Goal: Information Seeking & Learning: Learn about a topic

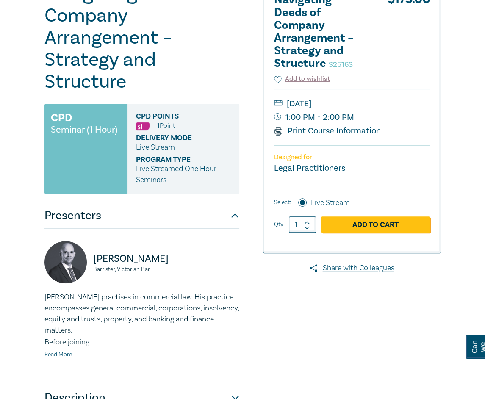
scroll to position [127, 0]
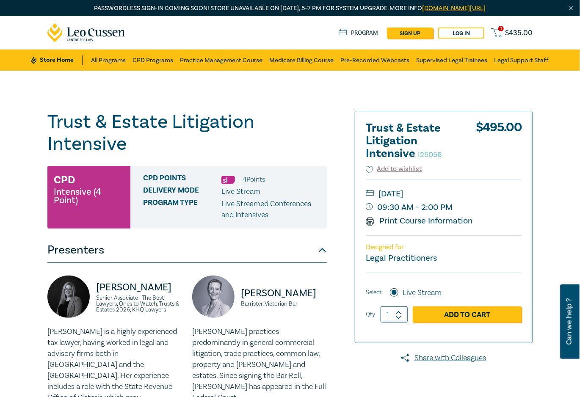
click at [322, 99] on div "Trust & Estate Litigation Intensive I25056 CPD Intensive (4 Point) CPD Points 4…" at bounding box center [290, 365] width 580 height 589
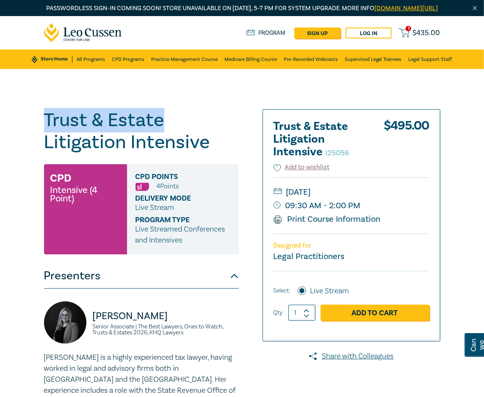
drag, startPoint x: 164, startPoint y: 130, endPoint x: 33, endPoint y: 126, distance: 130.9
copy h1 "Trust & Estate"
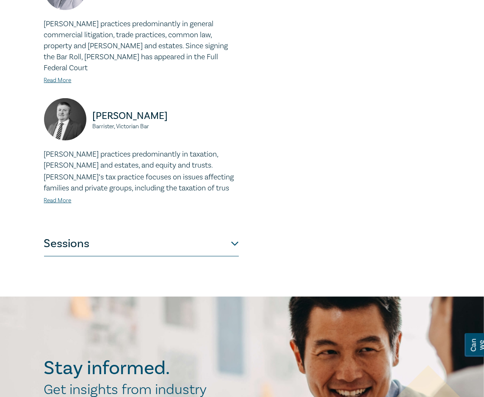
click at [212, 234] on button "Sessions" at bounding box center [141, 243] width 195 height 25
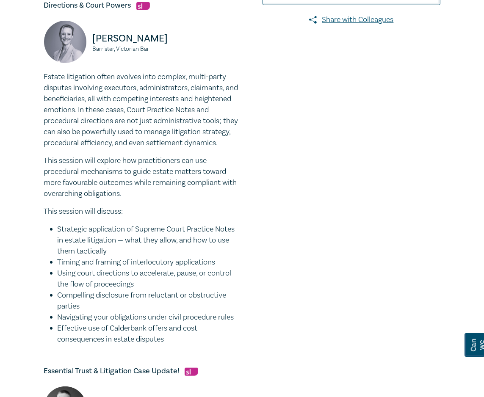
scroll to position [337, 0]
drag, startPoint x: 163, startPoint y: 358, endPoint x: 7, endPoint y: 87, distance: 312.6
click at [7, 87] on div "Trust & Estate Litigation Intensive I25056 CPD Intensive (4 Point) CPD Points 4…" at bounding box center [242, 385] width 484 height 1307
copy div "Loremi dolorsitam conse adipisc elit seddoei, tempo-incid utlabore etdolorem al…"
drag, startPoint x: 156, startPoint y: 60, endPoint x: 93, endPoint y: 49, distance: 63.6
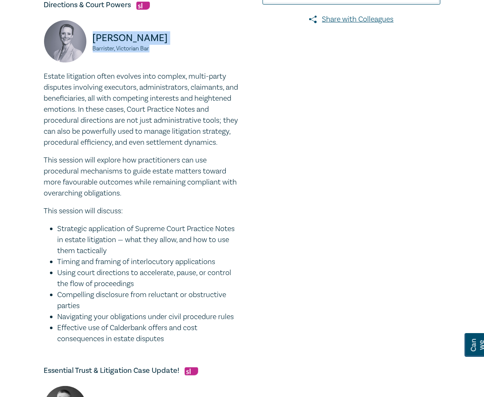
click at [93, 49] on div "[PERSON_NAME], Victorian Bar" at bounding box center [141, 45] width 195 height 51
copy div "[PERSON_NAME], Victorian Bar"
click at [41, 51] on div "[PERSON_NAME], Victorian Bar" at bounding box center [141, 45] width 205 height 51
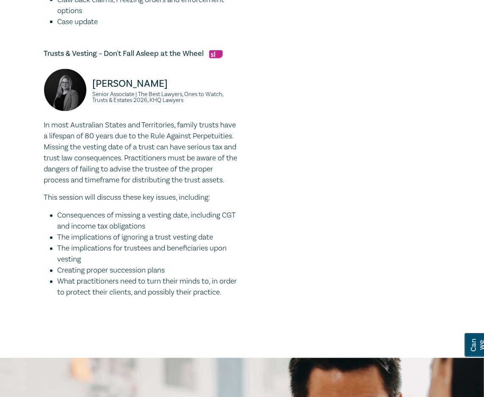
scroll to position [1018, 0]
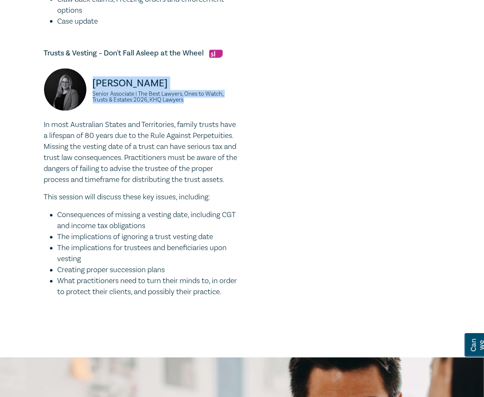
drag, startPoint x: 190, startPoint y: 122, endPoint x: 85, endPoint y: 99, distance: 107.3
click at [85, 99] on div "[PERSON_NAME] Senior Associate | The Best Lawyers, Ones to Watch, Trusts & Esta…" at bounding box center [141, 94] width 195 height 51
copy div "[PERSON_NAME] Senior Associate | The Best Lawyers, Ones to Watch, Trusts & Esta…"
drag, startPoint x: 21, startPoint y: 125, endPoint x: 128, endPoint y: 14, distance: 154.5
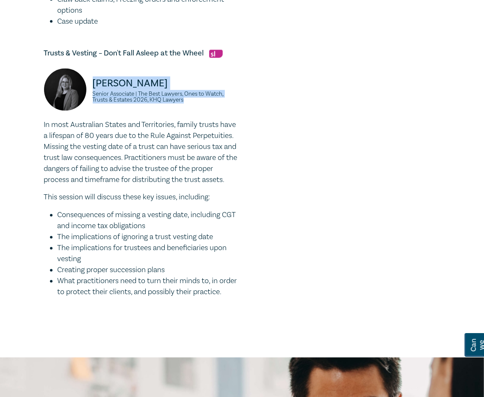
drag, startPoint x: 88, startPoint y: 336, endPoint x: 22, endPoint y: 140, distance: 206.8
copy div "In most Australian States and Territories, family trusts have a lifespan of 80 …"
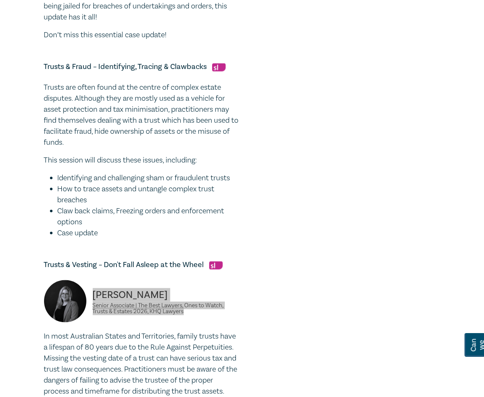
scroll to position [806, 0]
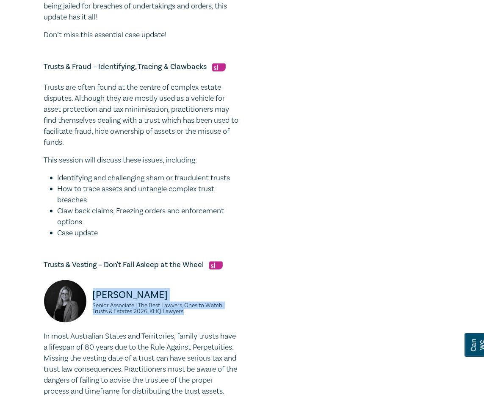
drag, startPoint x: 105, startPoint y: 254, endPoint x: 20, endPoint y: 107, distance: 169.6
copy div "Trusts are often found at the centre of complex estate disputes. Although they …"
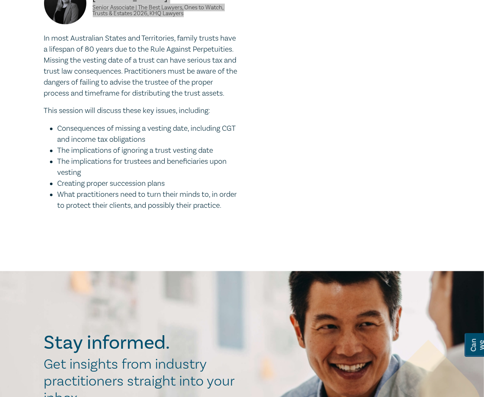
scroll to position [1105, 0]
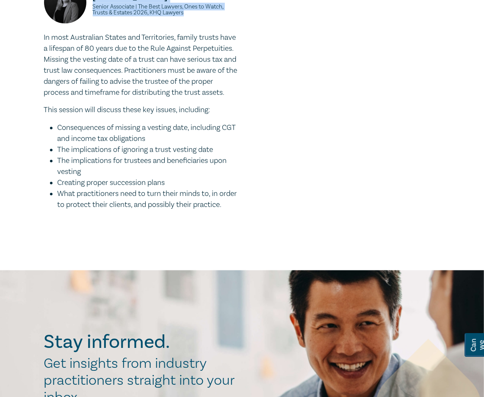
drag, startPoint x: 96, startPoint y: 249, endPoint x: 20, endPoint y: 61, distance: 202.8
copy div "In most Australian States and Territories, family trusts have a lifespan of 80 …"
drag, startPoint x: 89, startPoint y: 22, endPoint x: 58, endPoint y: 17, distance: 31.3
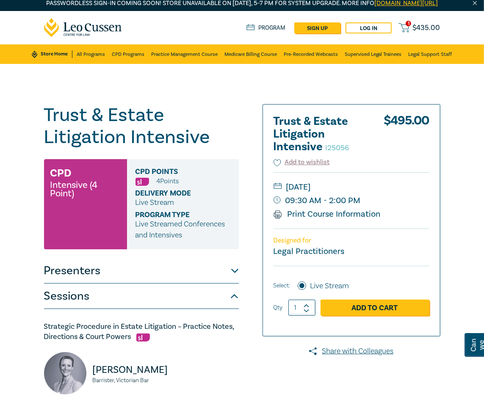
scroll to position [6, 0]
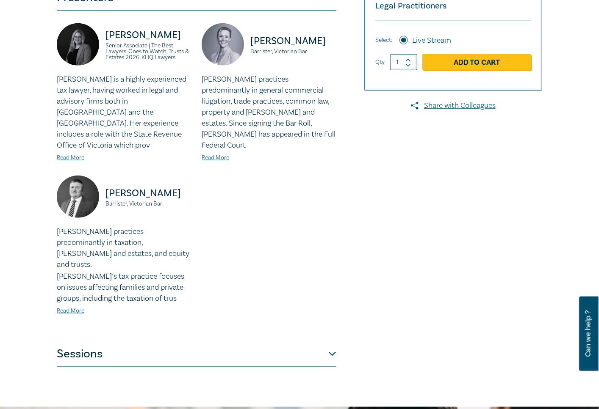
scroll to position [254, 0]
